Goal: Navigation & Orientation: Find specific page/section

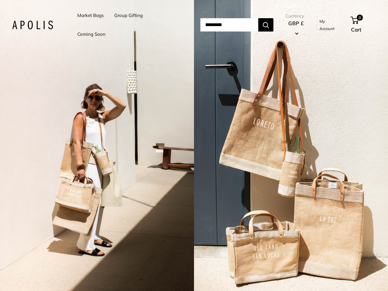
click at [200, 25] on input "Search..." at bounding box center [229, 24] width 58 height 13
click at [129, 25] on li "Group Gifting" at bounding box center [128, 15] width 28 height 19
click at [236, 25] on input "Search..." at bounding box center [229, 24] width 58 height 13
click at [97, 145] on div "2 / 7" at bounding box center [97, 145] width 194 height 291
click at [291, 145] on div "2 / 7" at bounding box center [291, 145] width 194 height 291
